Goal: Navigation & Orientation: Find specific page/section

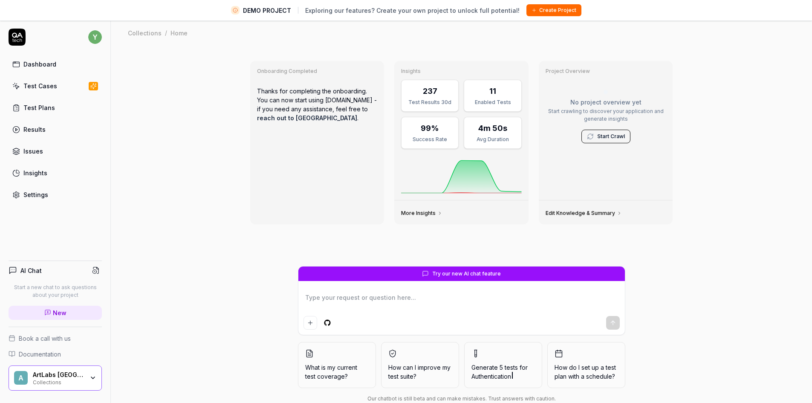
type textarea "*"
click at [37, 87] on div "Test Cases" at bounding box center [40, 85] width 34 height 9
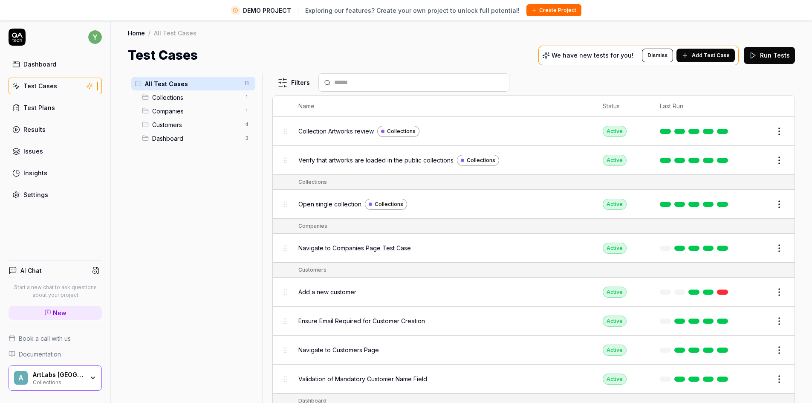
click at [79, 380] on div "Collections" at bounding box center [58, 381] width 51 height 7
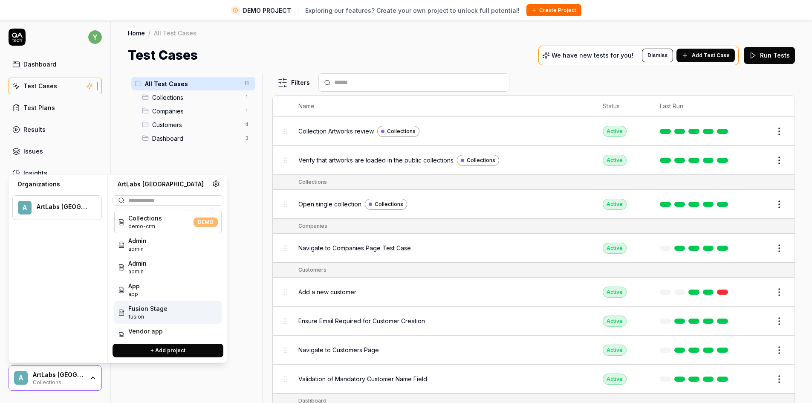
click at [229, 382] on div "All Test Cases 11 Collections 1 Companies 1 Customers 4 Dashboard 3" at bounding box center [193, 242] width 131 height 339
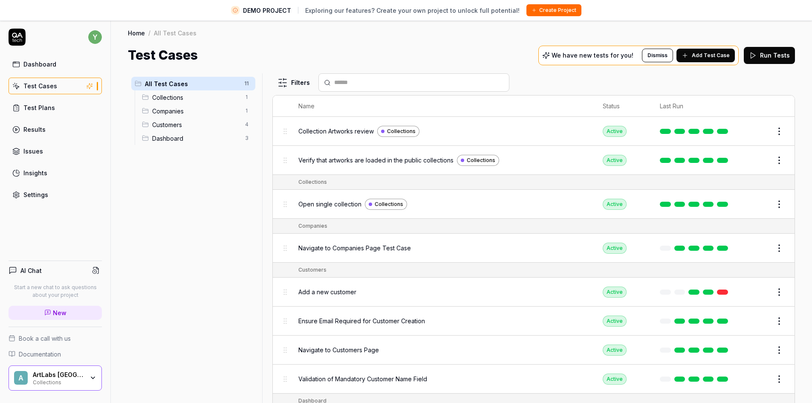
click at [174, 100] on span "Collections" at bounding box center [196, 97] width 88 height 9
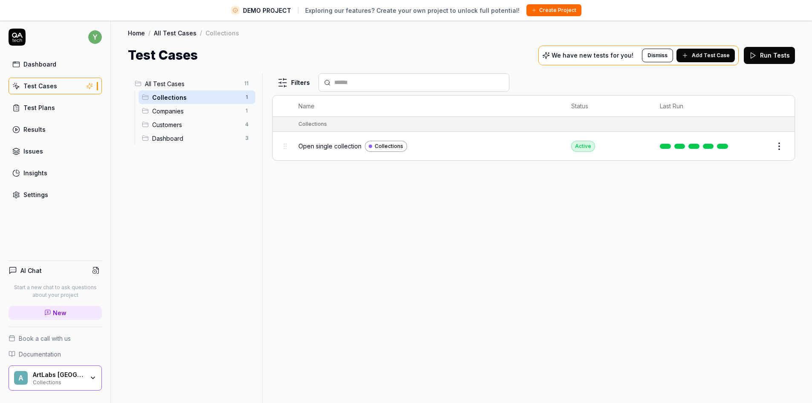
click at [164, 114] on span "Companies" at bounding box center [196, 110] width 88 height 9
click at [170, 121] on span "Customers" at bounding box center [196, 124] width 88 height 9
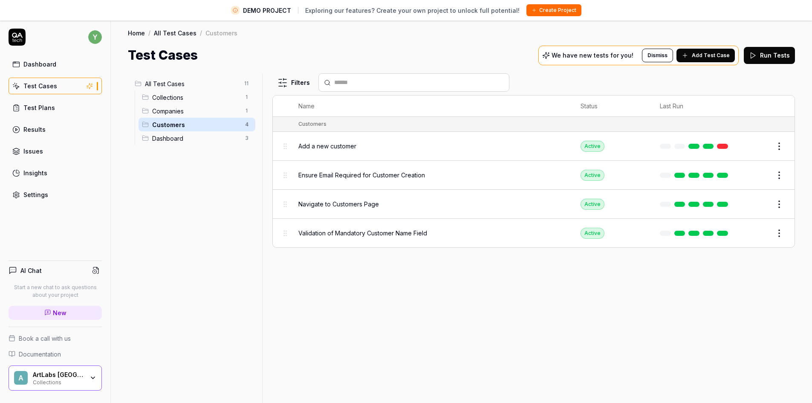
click at [322, 148] on span "Add a new customer" at bounding box center [327, 145] width 58 height 9
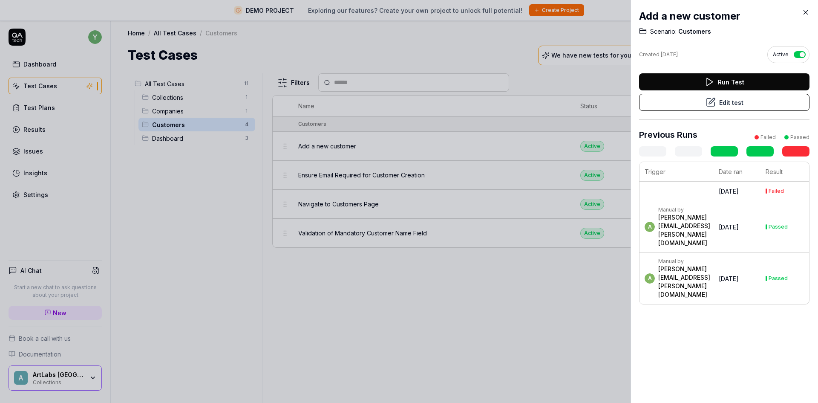
click at [805, 13] on icon at bounding box center [806, 13] width 8 height 8
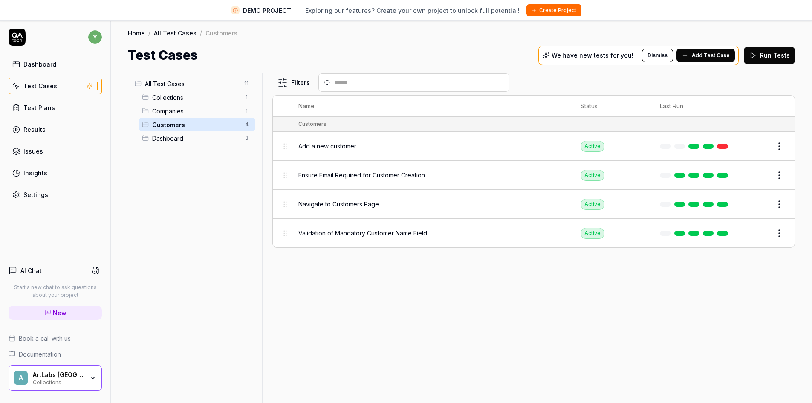
click at [183, 301] on div "All Test Cases 11 Collections 1 Companies 1 Customers 4 Dashboard 3" at bounding box center [193, 242] width 131 height 339
click at [329, 236] on span "Validation of Mandatory Customer Name Field" at bounding box center [362, 232] width 129 height 9
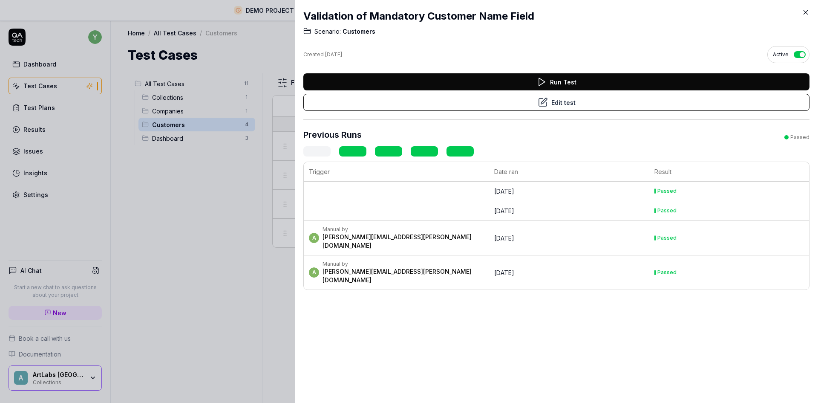
drag, startPoint x: 633, startPoint y: 373, endPoint x: 294, endPoint y: 345, distance: 339.8
click at [295, 345] on div at bounding box center [298, 201] width 7 height 403
